Goal: Information Seeking & Learning: Learn about a topic

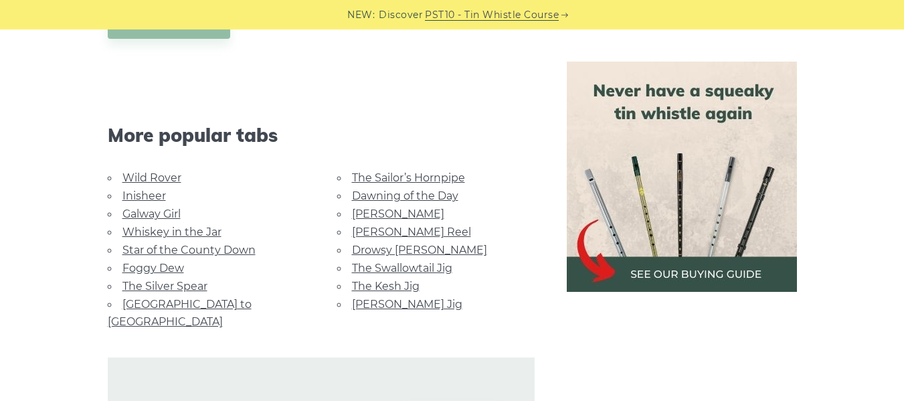
click at [160, 233] on link "Whiskey in the Jar" at bounding box center [171, 231] width 99 height 13
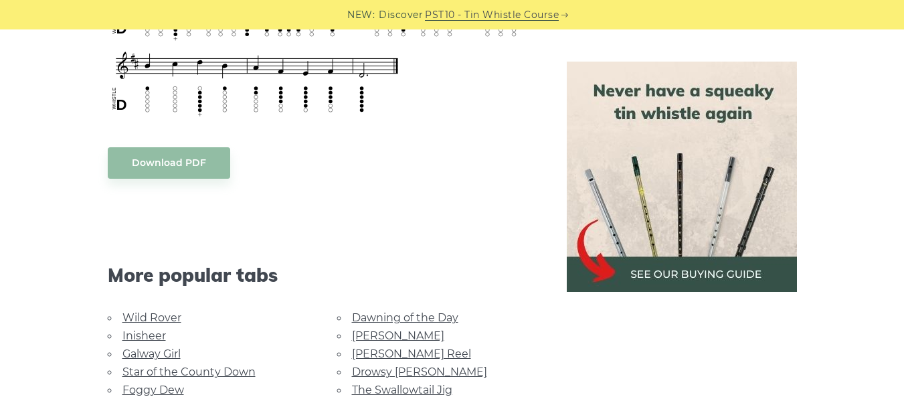
scroll to position [669, 0]
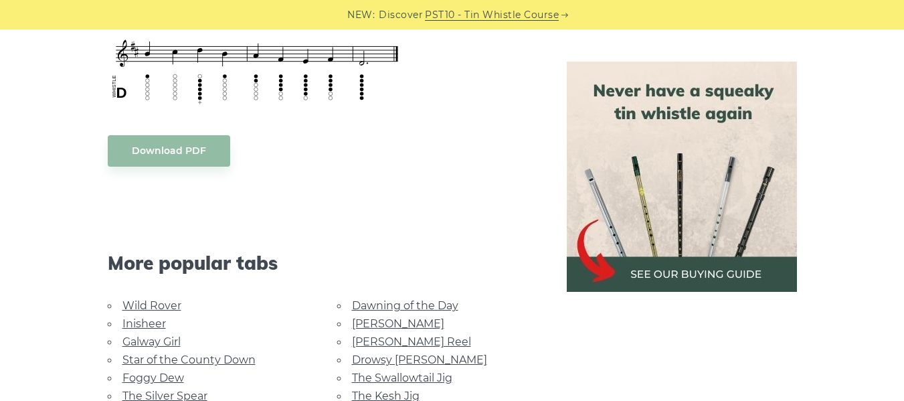
click at [640, 266] on img at bounding box center [682, 177] width 230 height 230
